Goal: Download file/media

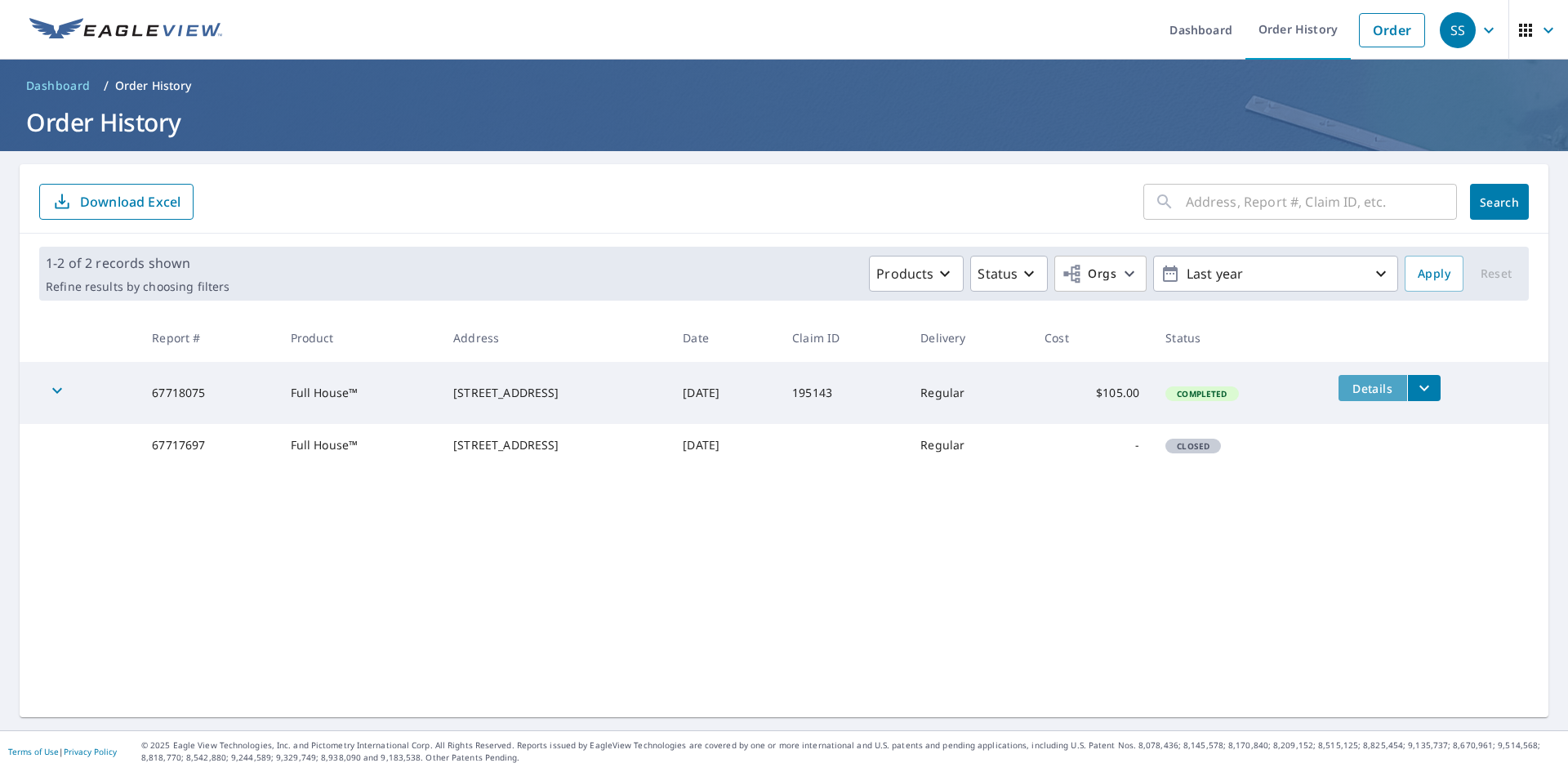
click at [1375, 384] on span "Details" at bounding box center [1372, 389] width 49 height 16
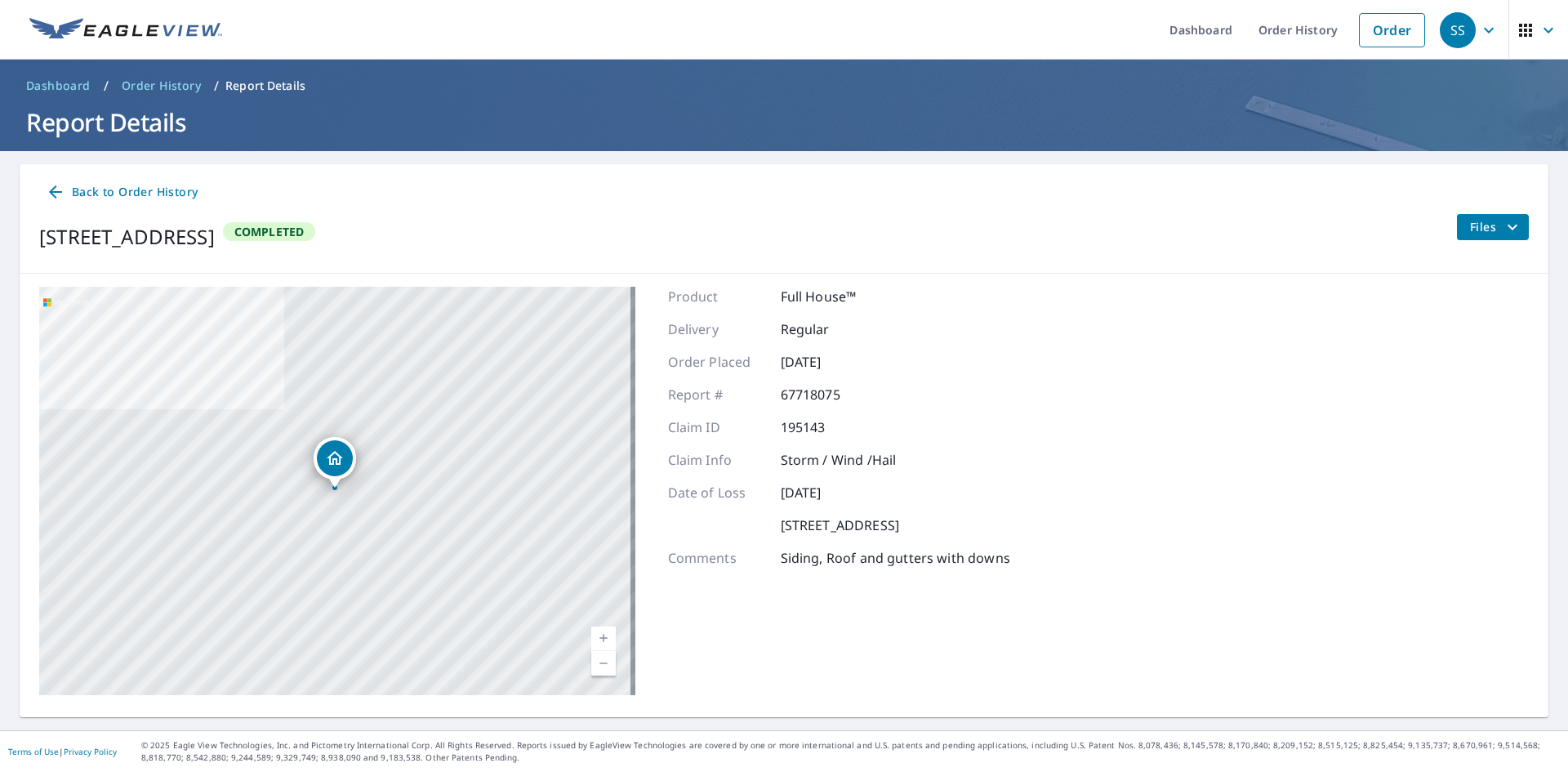
click at [1486, 230] on span "Files" at bounding box center [1496, 227] width 52 height 20
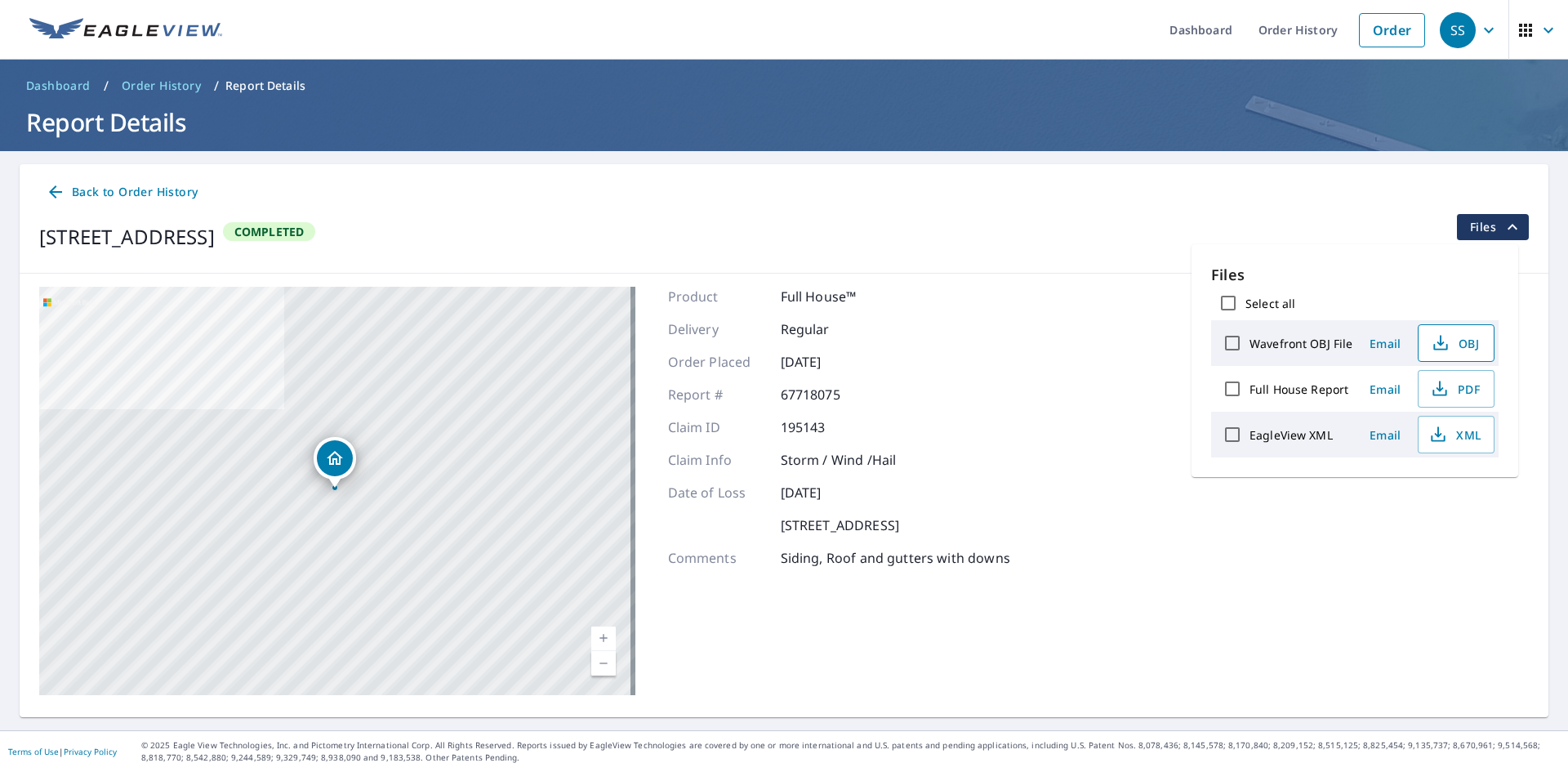
click at [1453, 343] on span "OBJ" at bounding box center [1454, 343] width 52 height 20
click at [1456, 379] on span "PDF" at bounding box center [1454, 389] width 52 height 20
click at [1466, 430] on span "XML" at bounding box center [1454, 435] width 52 height 20
click at [989, 238] on div "[STREET_ADDRESS] Completed Files" at bounding box center [784, 237] width 1490 height 46
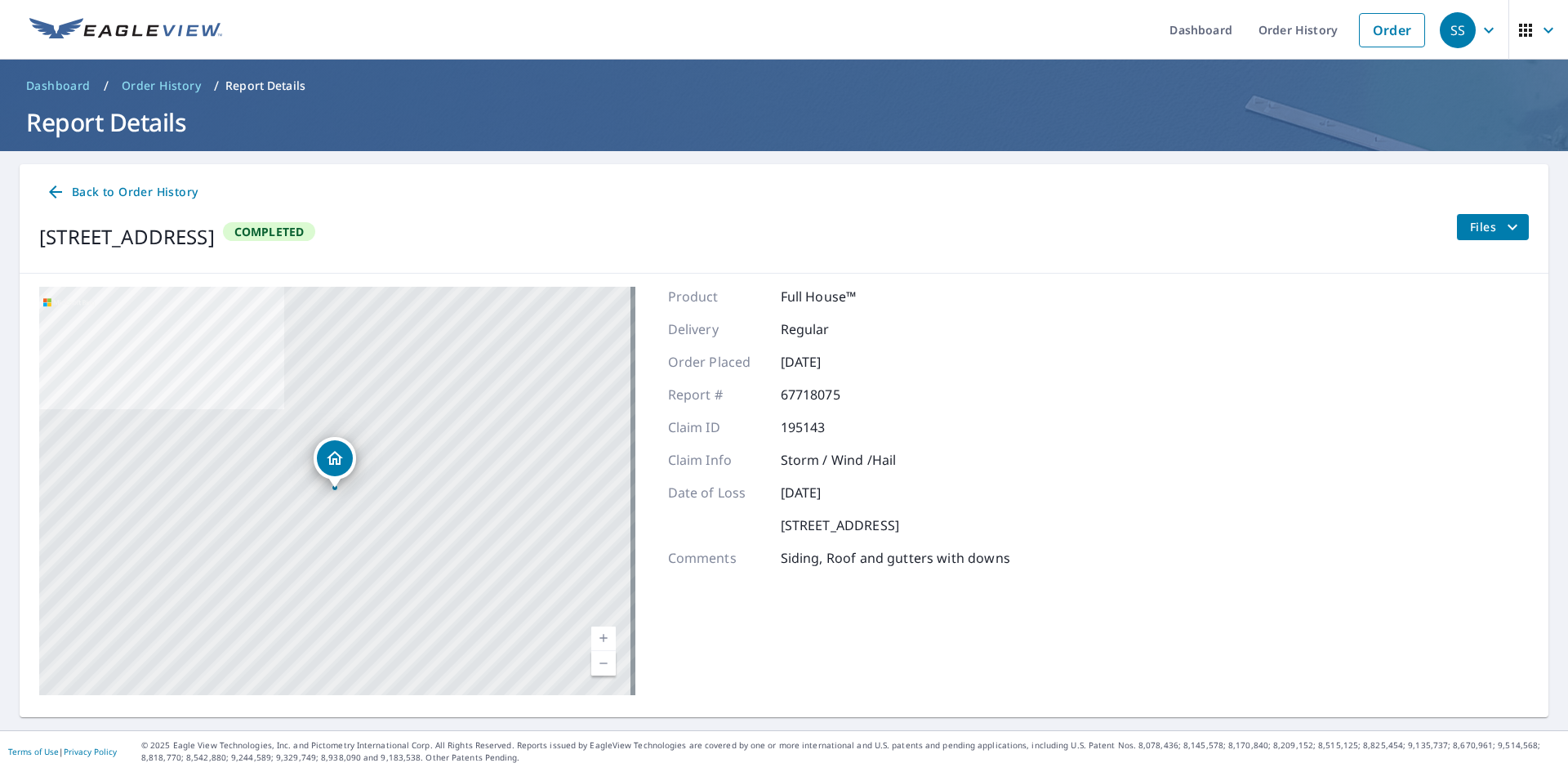
click at [738, 229] on div "[STREET_ADDRESS] Completed Files" at bounding box center [784, 237] width 1490 height 46
click at [1222, 244] on div "[STREET_ADDRESS] Completed Files" at bounding box center [784, 237] width 1490 height 46
click at [1236, 226] on div "[STREET_ADDRESS] Completed Files" at bounding box center [784, 237] width 1490 height 46
click at [1103, 216] on div "[STREET_ADDRESS] Completed Files" at bounding box center [784, 237] width 1490 height 46
click at [1249, 203] on div "Back to Order History" at bounding box center [784, 192] width 1490 height 30
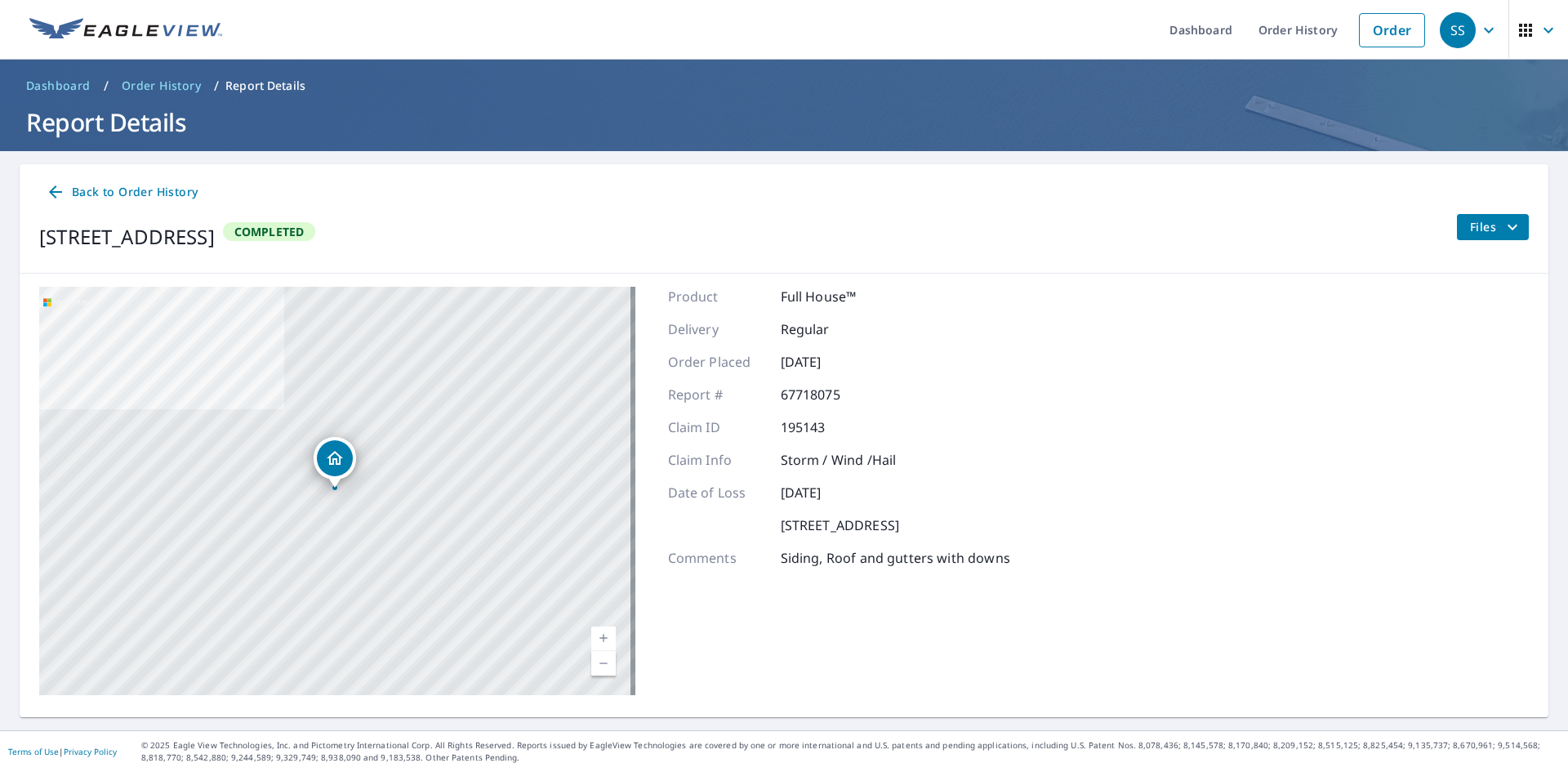
click at [1256, 214] on div "[STREET_ADDRESS] Completed Files" at bounding box center [784, 237] width 1490 height 46
click at [1207, 243] on div "[STREET_ADDRESS] Completed Files" at bounding box center [784, 237] width 1490 height 46
click at [1472, 111] on h1 "Report Details" at bounding box center [784, 121] width 1529 height 33
click at [1110, 209] on div "Back to Order History [STREET_ADDRESS] Completed Files" at bounding box center [784, 218] width 1529 height 109
click at [1478, 230] on span "Files" at bounding box center [1496, 227] width 52 height 20
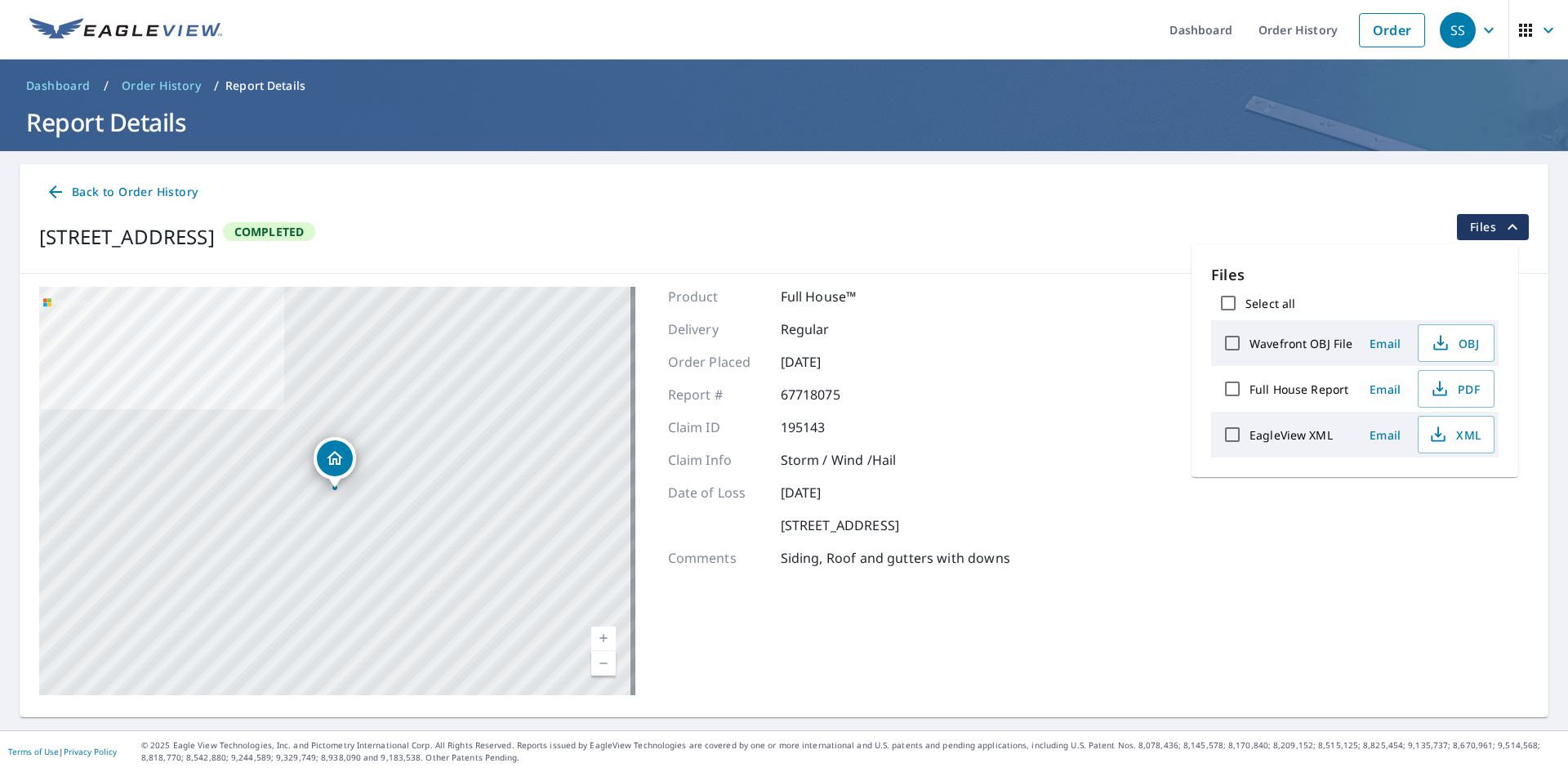
click at [1054, 326] on div "[STREET_ADDRESS] A standard road map Aerial A detailed look from above Labels L…" at bounding box center [784, 491] width 1529 height 434
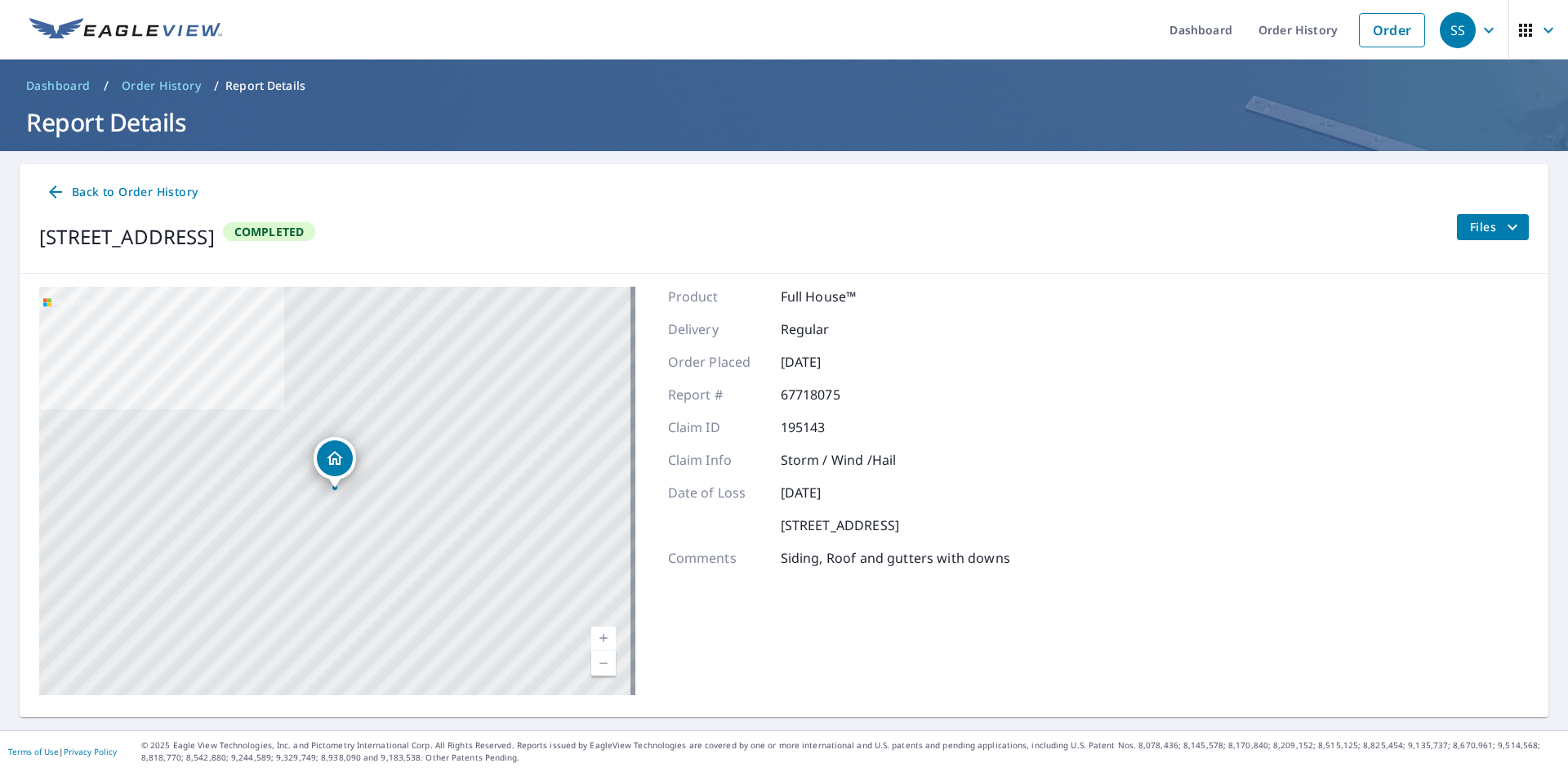
click at [1505, 225] on icon "filesDropdownBtn-67718075" at bounding box center [1513, 227] width 20 height 20
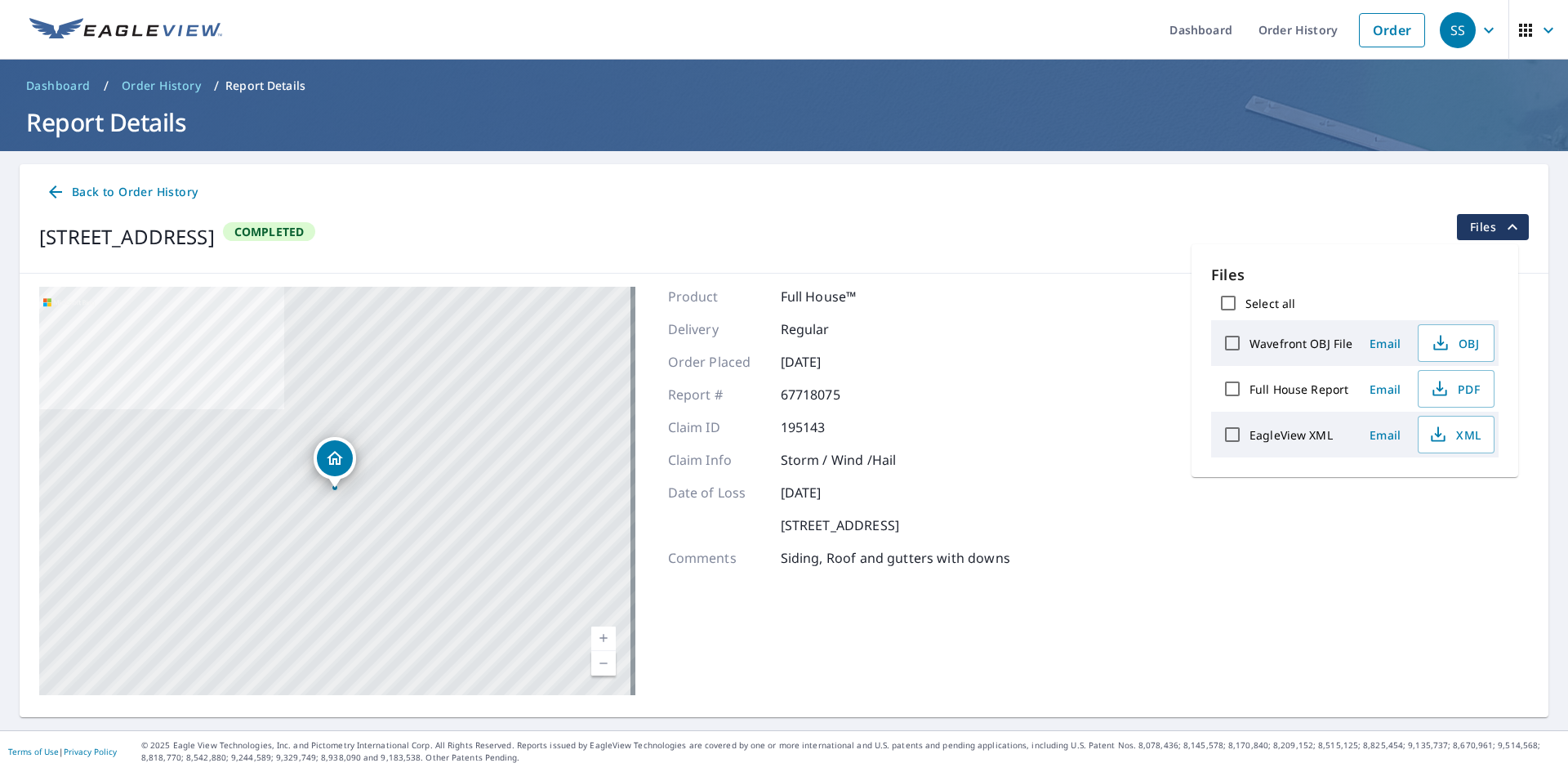
click at [1143, 246] on div "[STREET_ADDRESS] Completed Files" at bounding box center [784, 237] width 1490 height 46
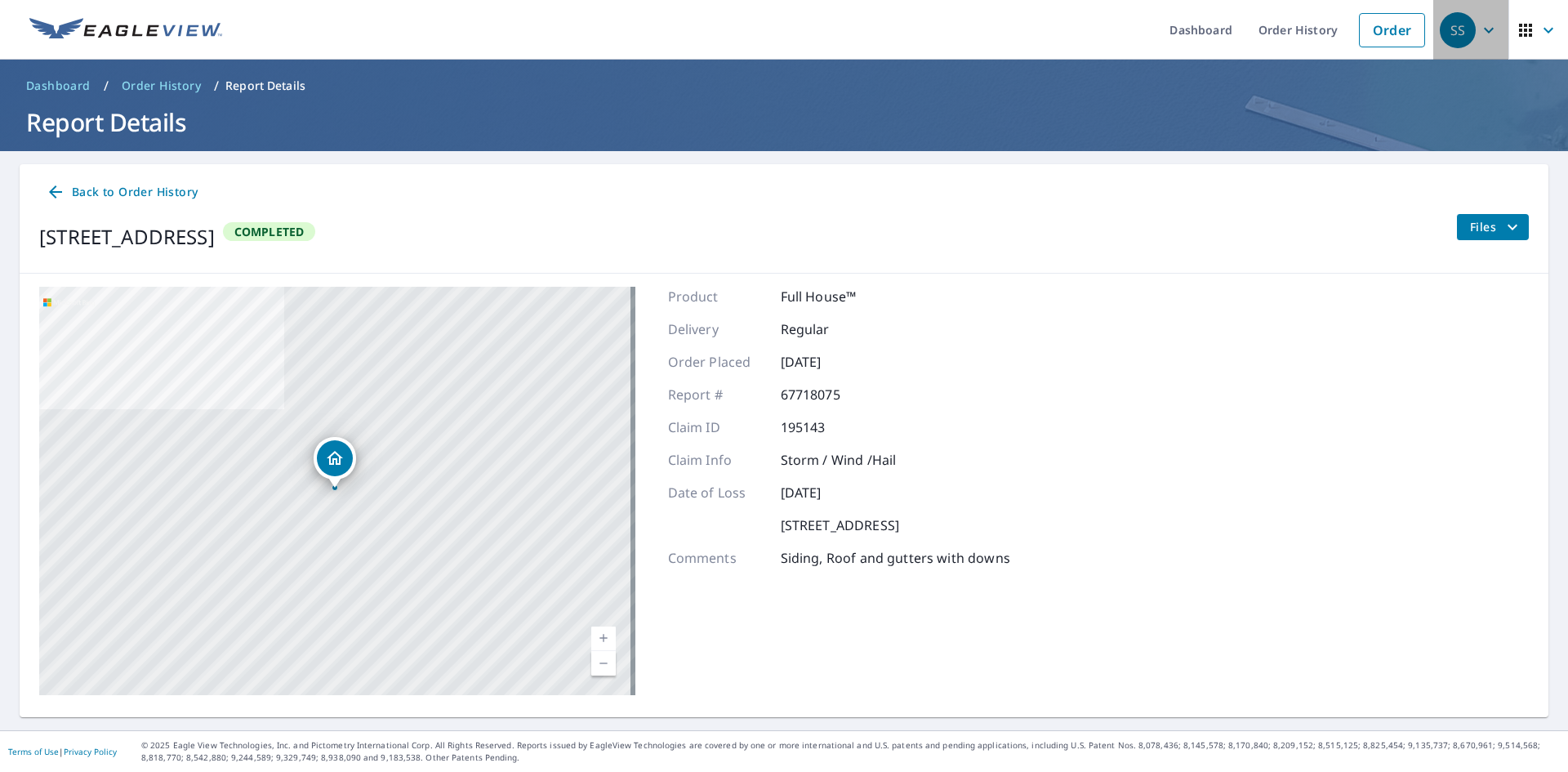
click at [1479, 29] on icon "button" at bounding box center [1489, 30] width 20 height 20
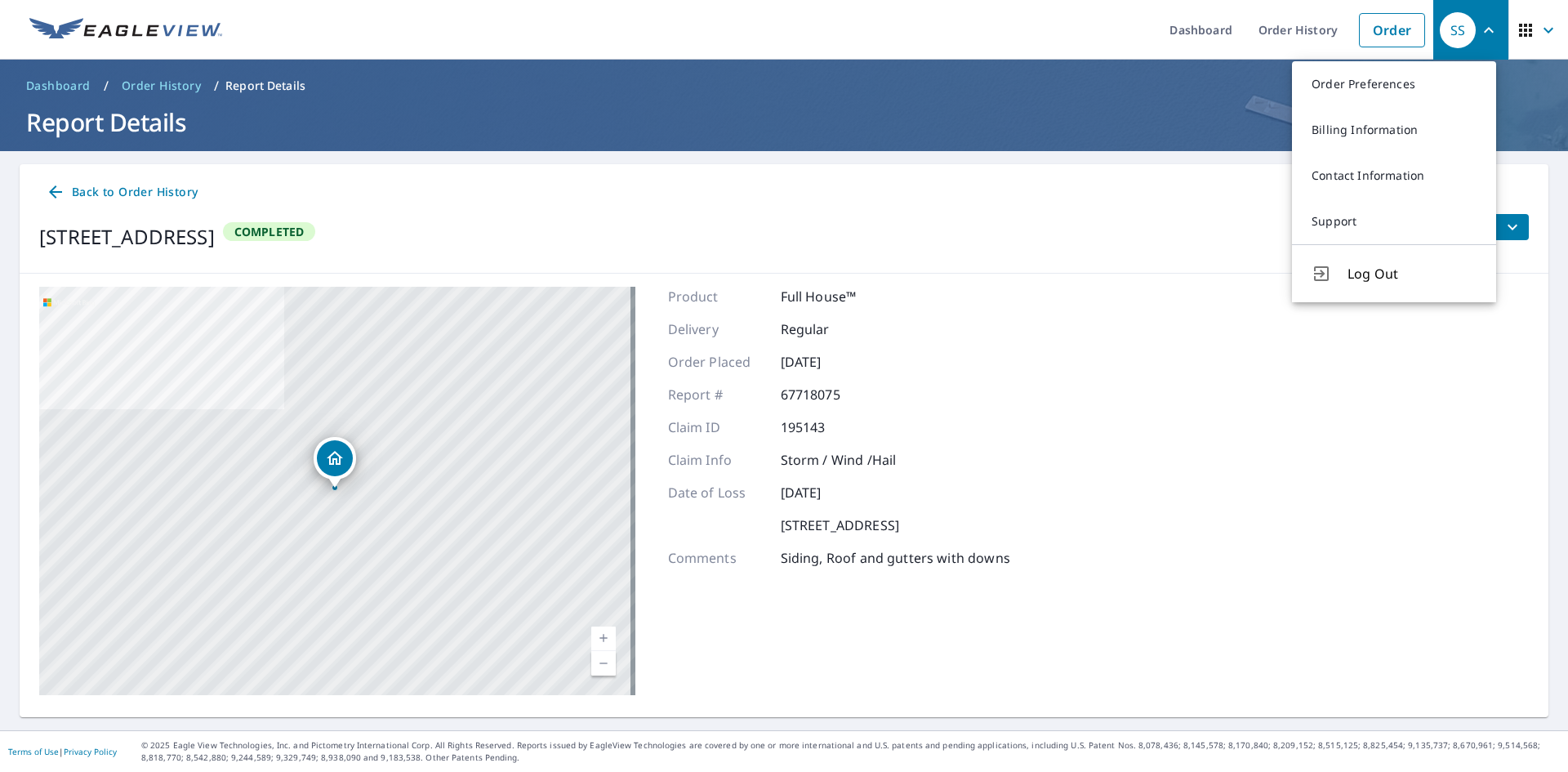
click at [1170, 276] on div "[STREET_ADDRESS] A standard road map Aerial A detailed look from above Labels L…" at bounding box center [784, 491] width 1529 height 434
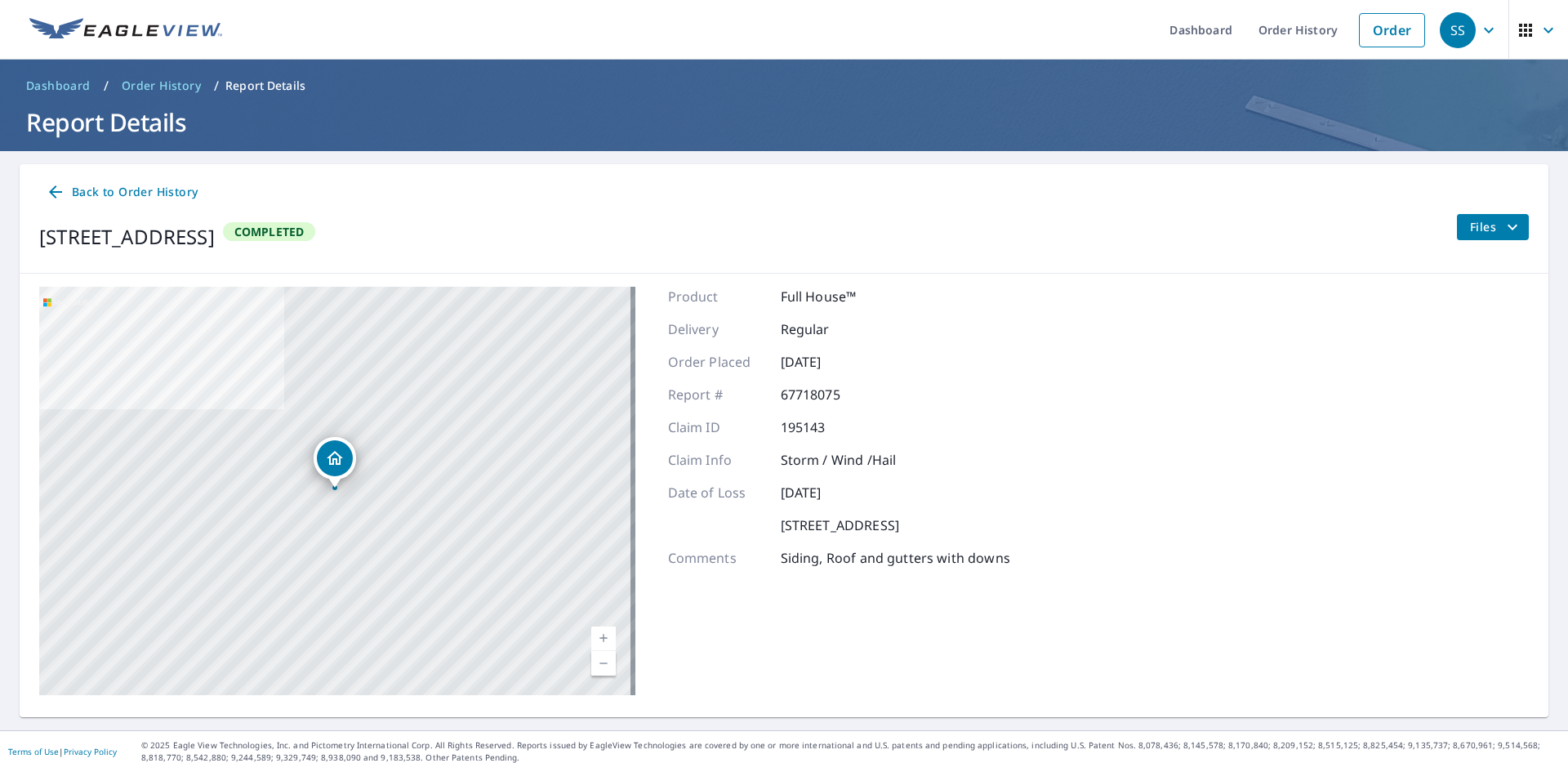
click at [1503, 223] on icon "filesDropdownBtn-67718075" at bounding box center [1513, 227] width 20 height 20
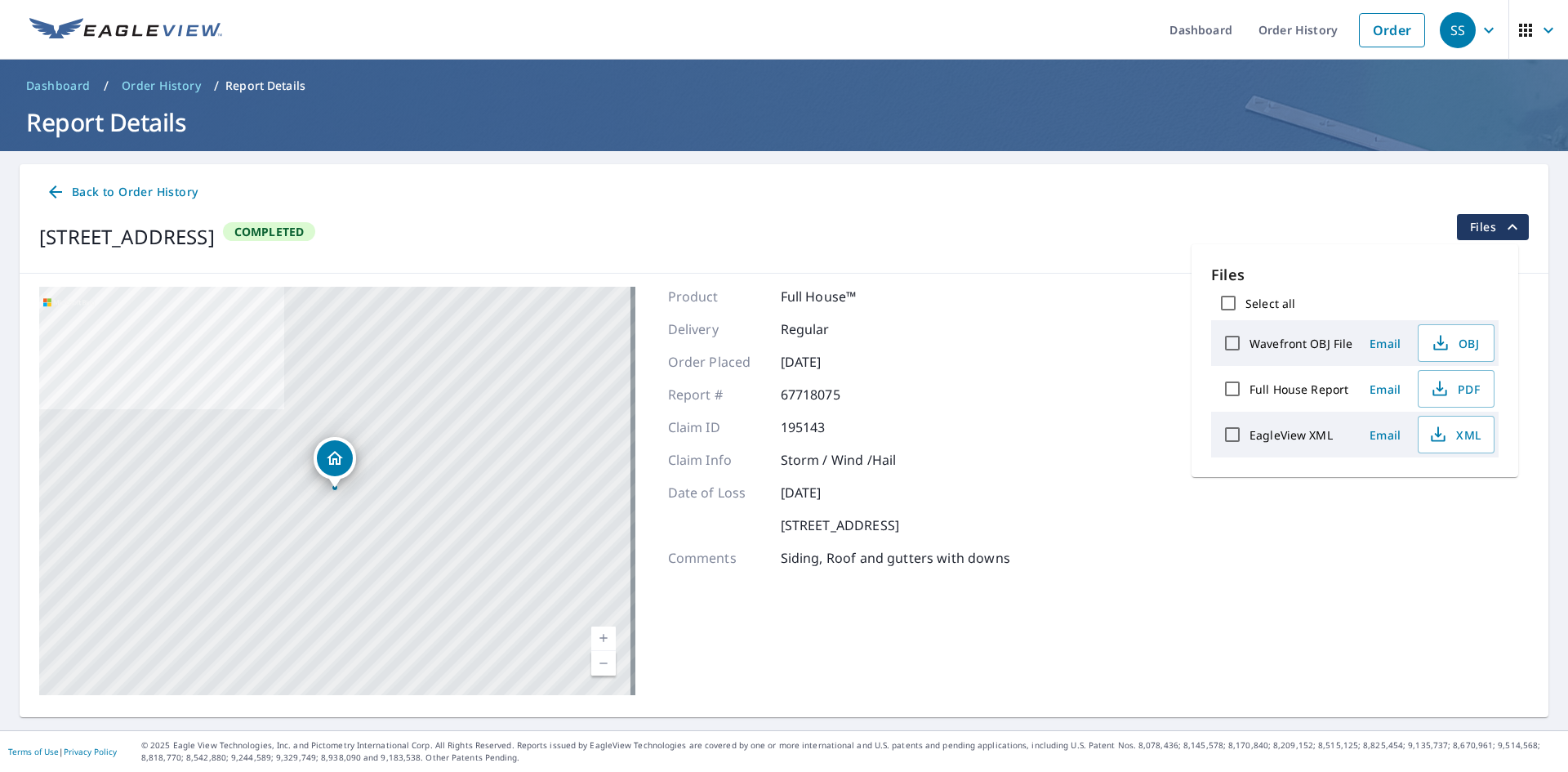
click at [1231, 296] on input "Select all" at bounding box center [1228, 303] width 34 height 34
checkbox input "true"
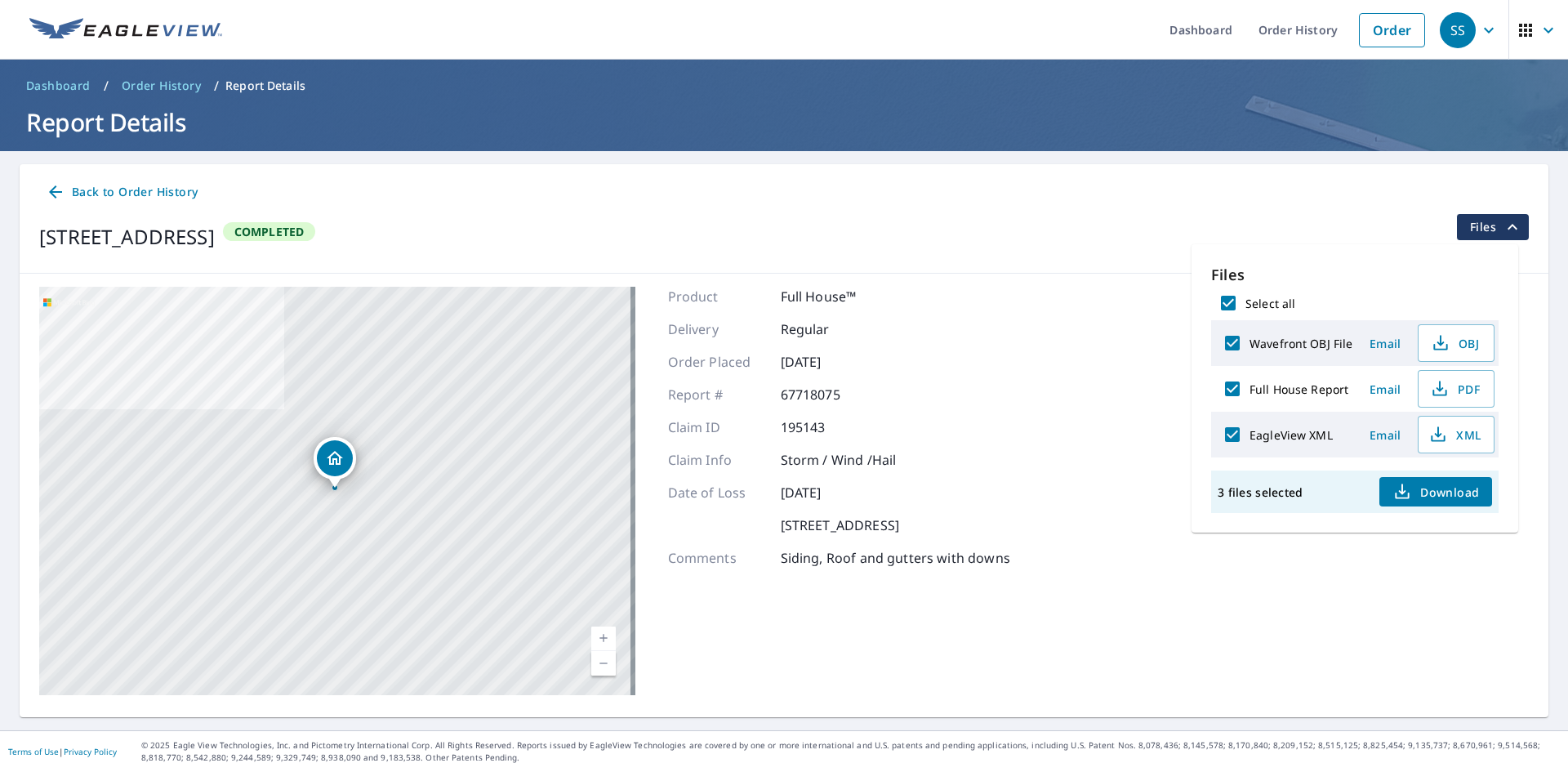
click at [1232, 300] on input "Select all" at bounding box center [1228, 303] width 34 height 34
checkbox input "false"
click at [1233, 431] on input "EagleView XML" at bounding box center [1232, 434] width 34 height 34
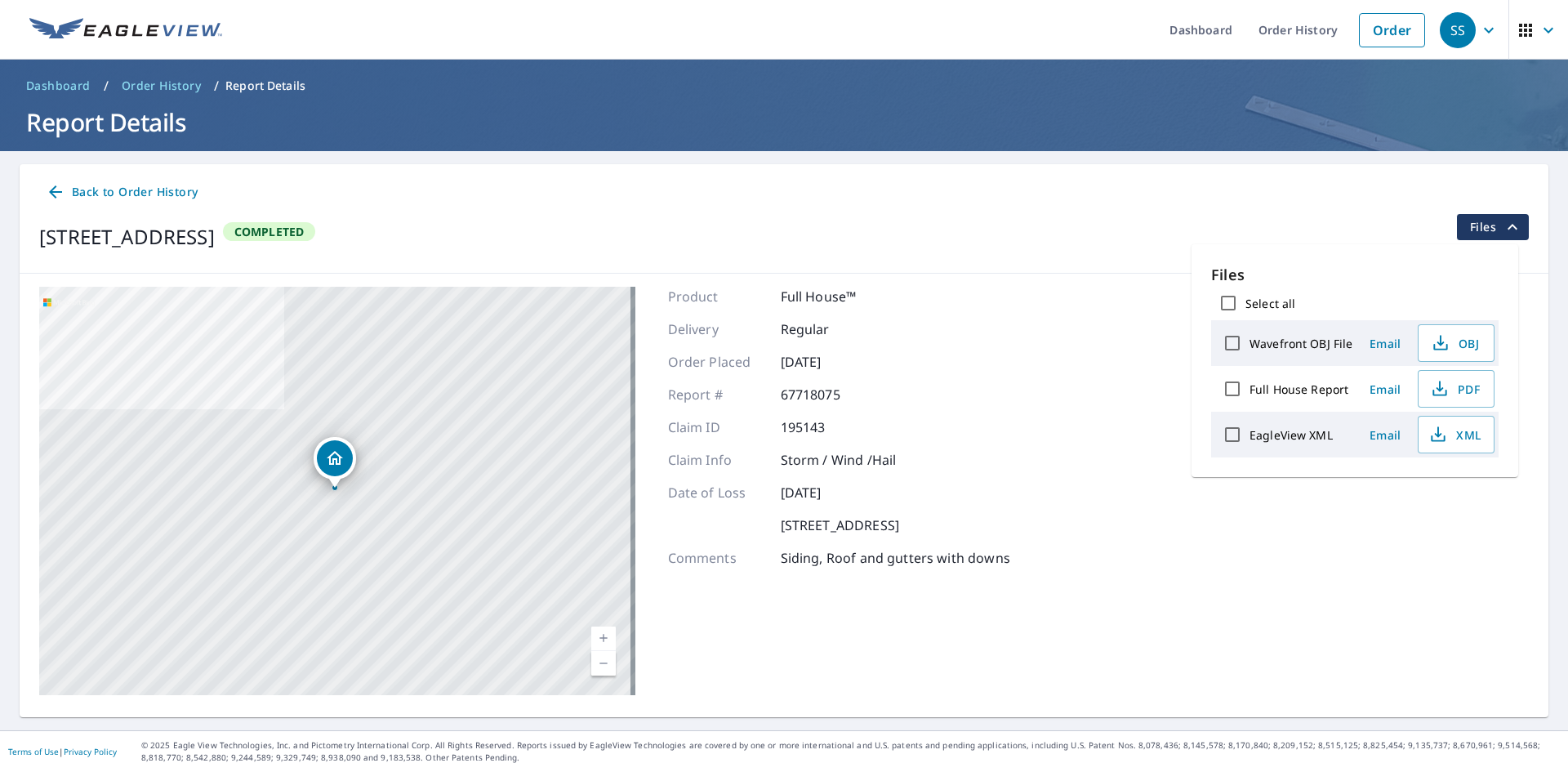
checkbox input "true"
click at [1446, 494] on span "Download" at bounding box center [1436, 492] width 87 height 20
click at [1112, 207] on div "Back to Order History" at bounding box center [784, 192] width 1490 height 30
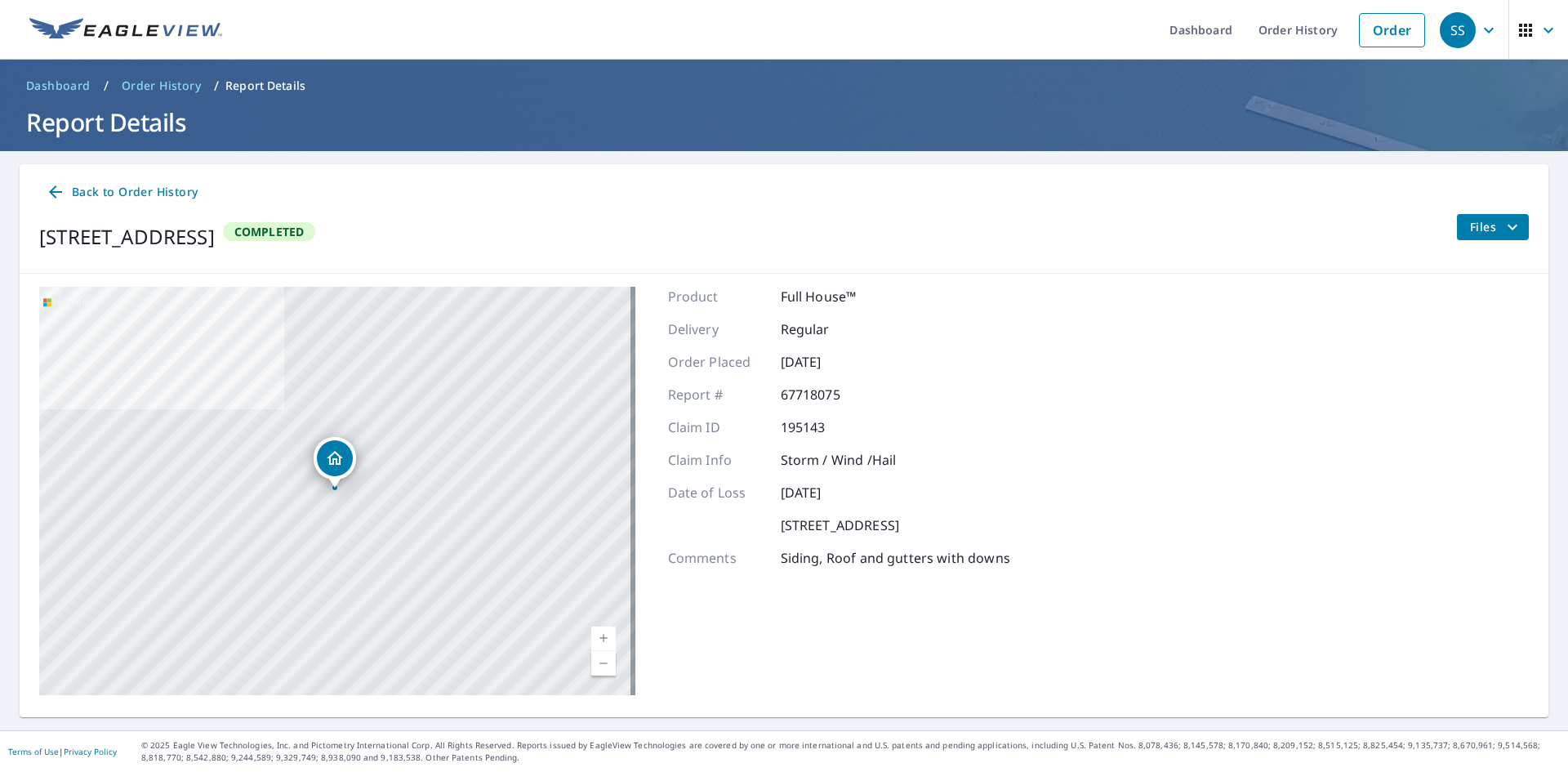
click at [1481, 219] on span "Files" at bounding box center [1496, 227] width 52 height 20
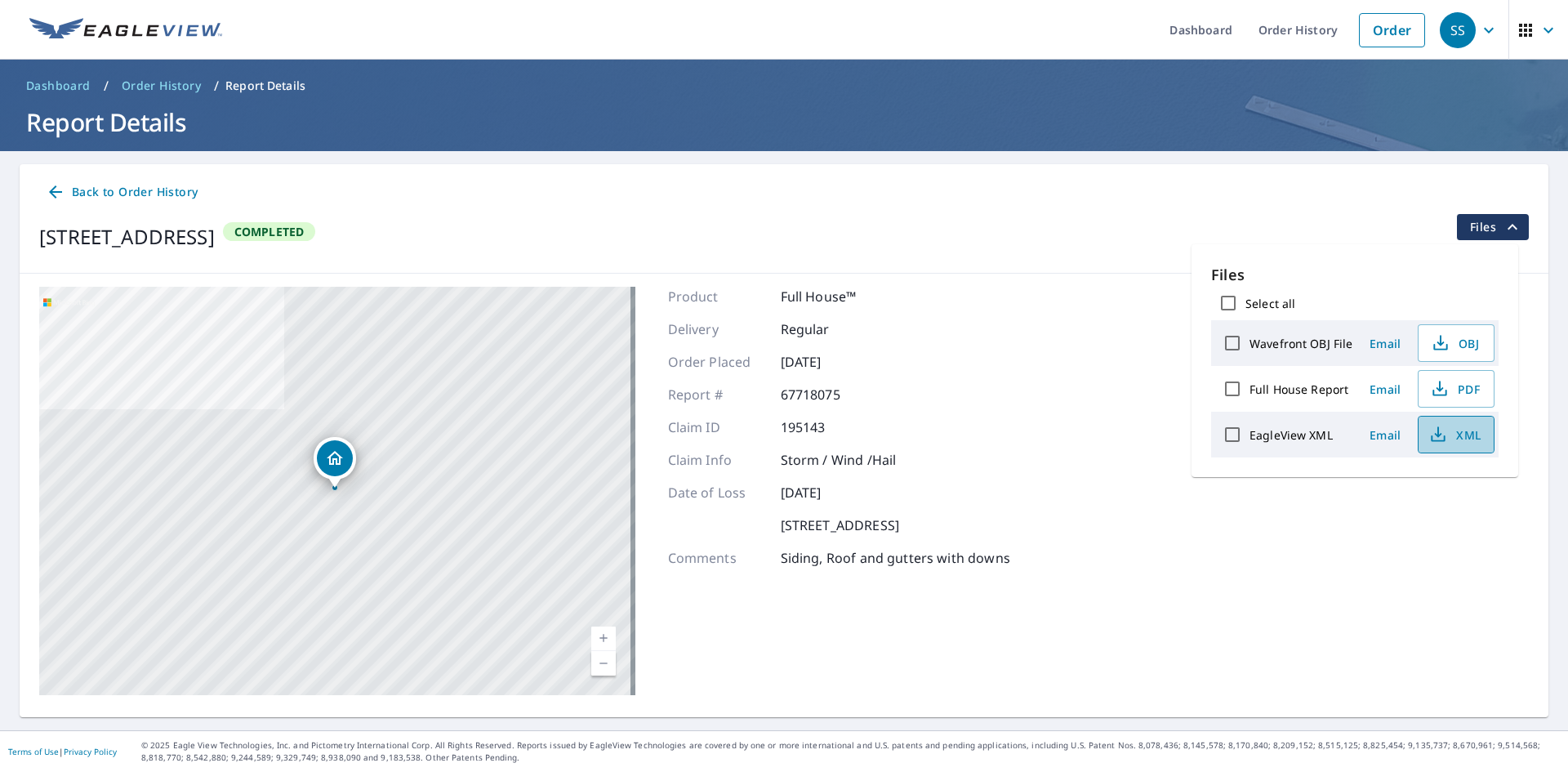
click at [1460, 432] on span "XML" at bounding box center [1454, 435] width 52 height 20
click at [1452, 388] on span "PDF" at bounding box center [1454, 389] width 52 height 20
